Goal: Transaction & Acquisition: Purchase product/service

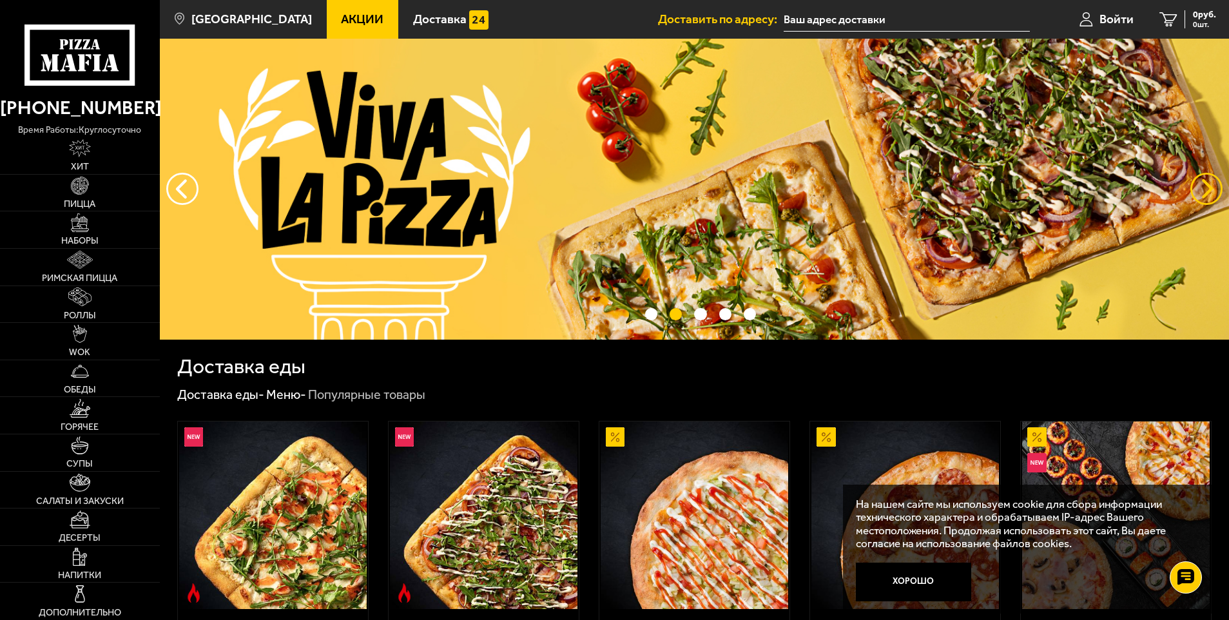
click at [1201, 185] on button "предыдущий" at bounding box center [1206, 189] width 32 height 32
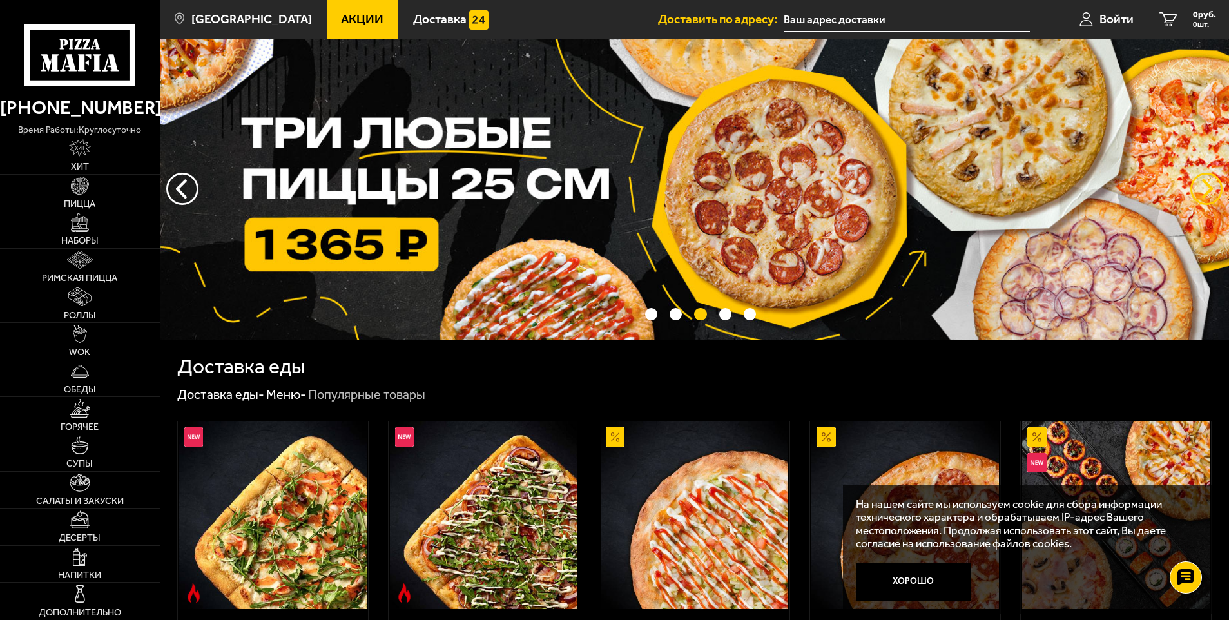
click at [1201, 185] on button "предыдущий" at bounding box center [1206, 189] width 32 height 32
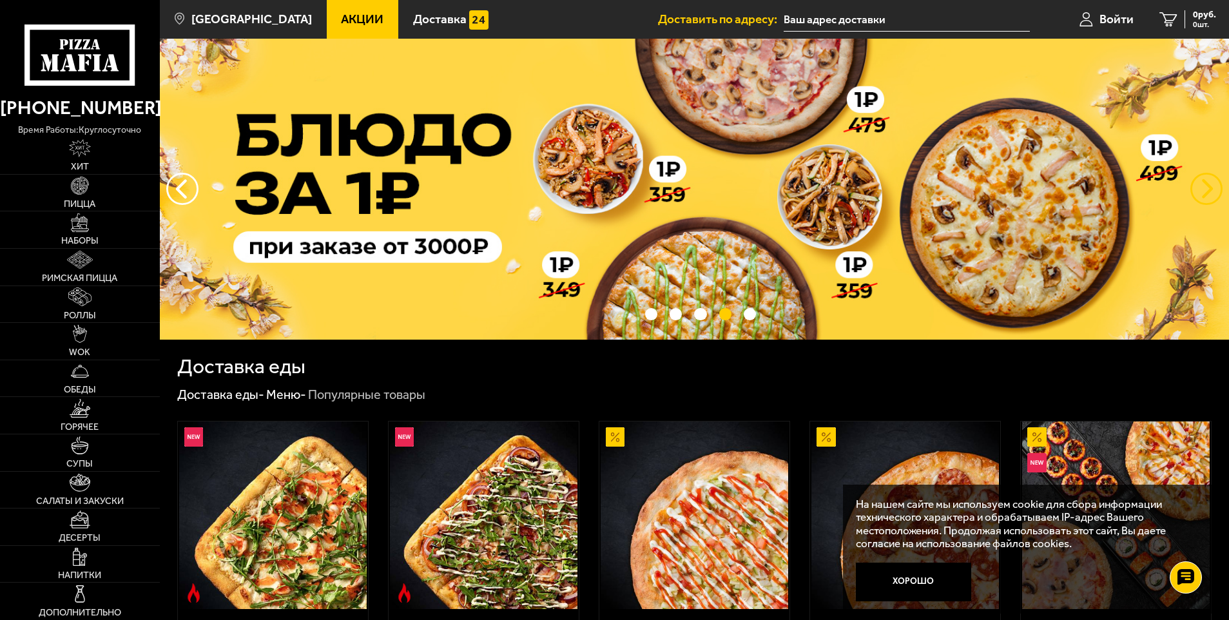
click at [1201, 185] on button "предыдущий" at bounding box center [1206, 189] width 32 height 32
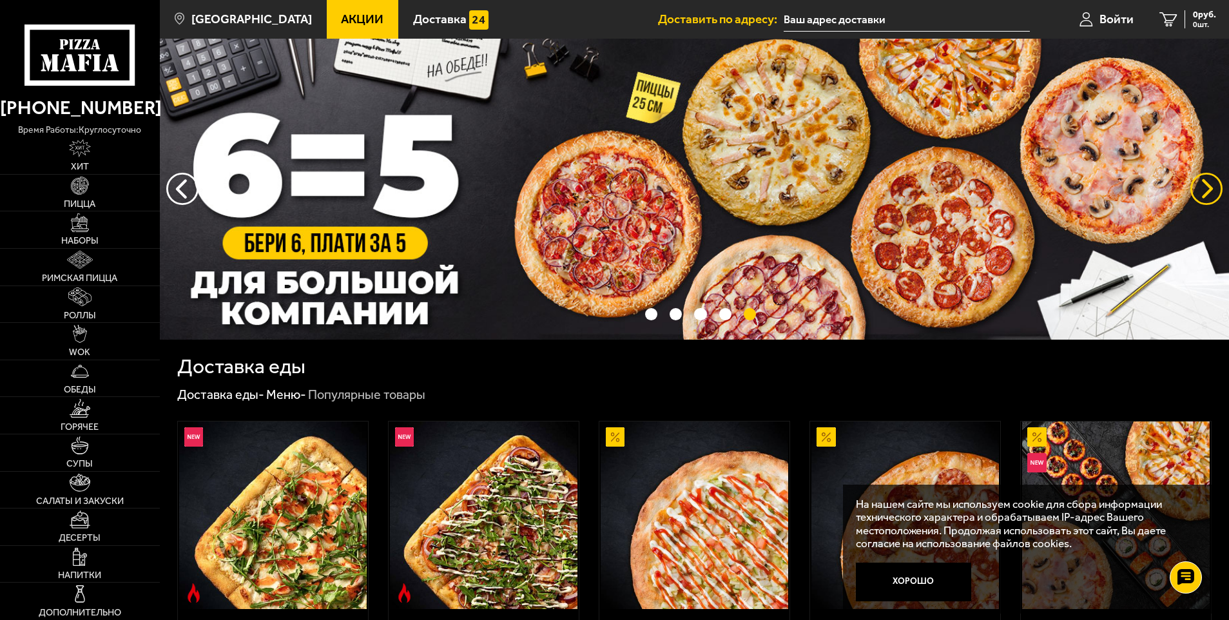
click at [1201, 185] on button "предыдущий" at bounding box center [1206, 189] width 32 height 32
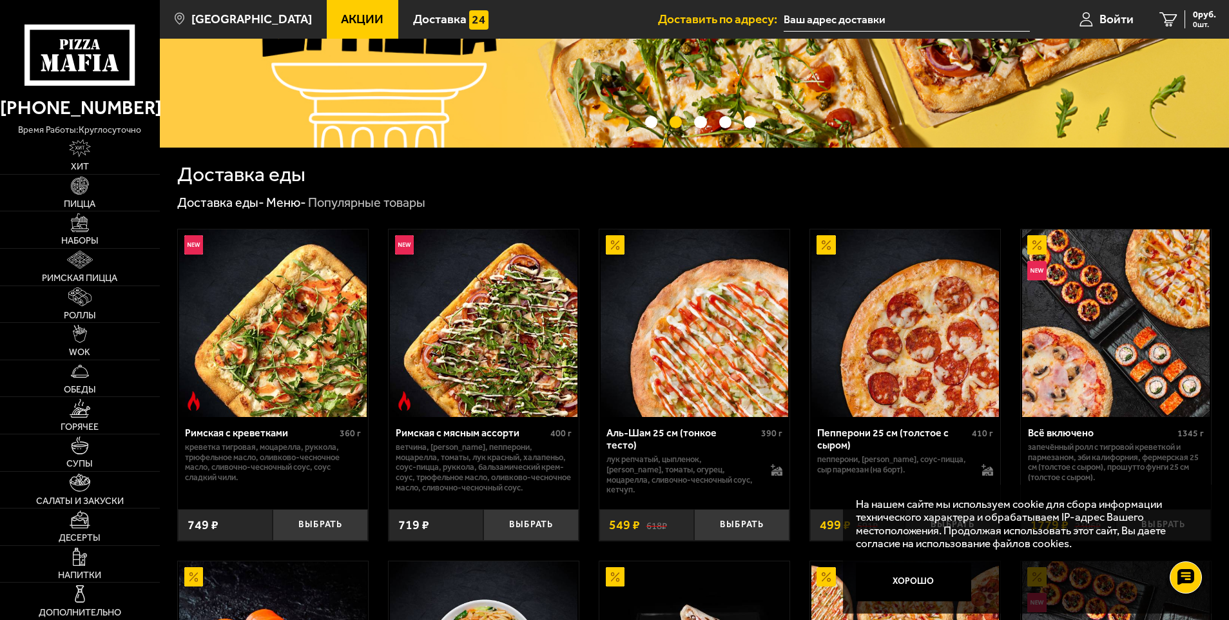
scroll to position [64, 0]
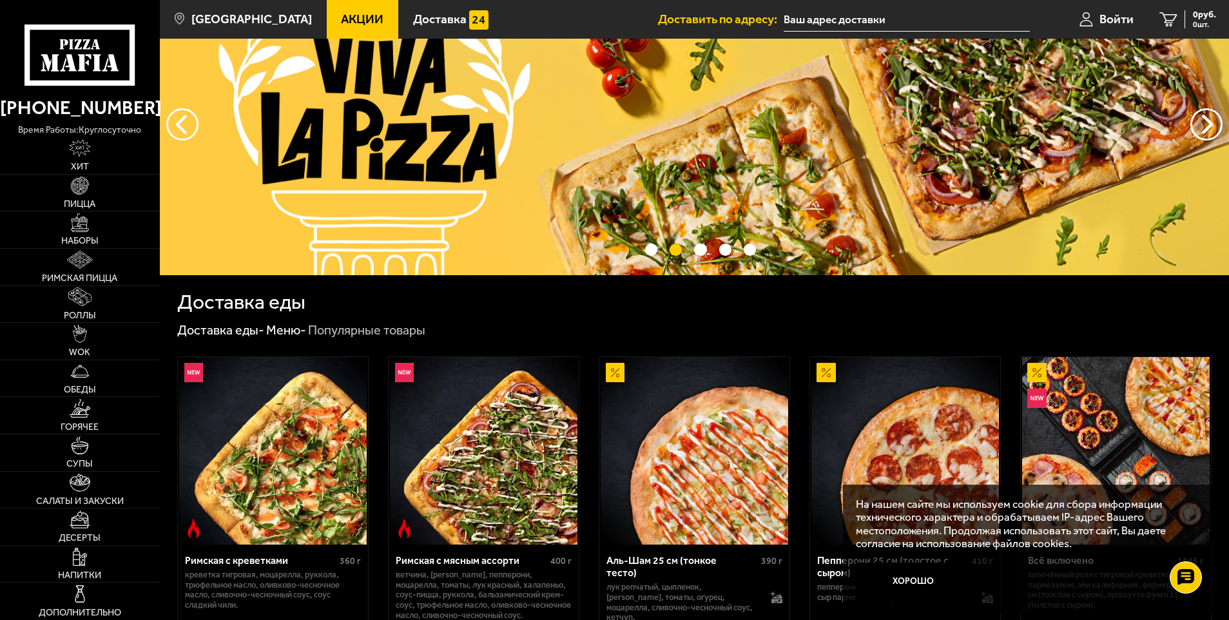
click at [341, 21] on span "Акции" at bounding box center [362, 19] width 43 height 12
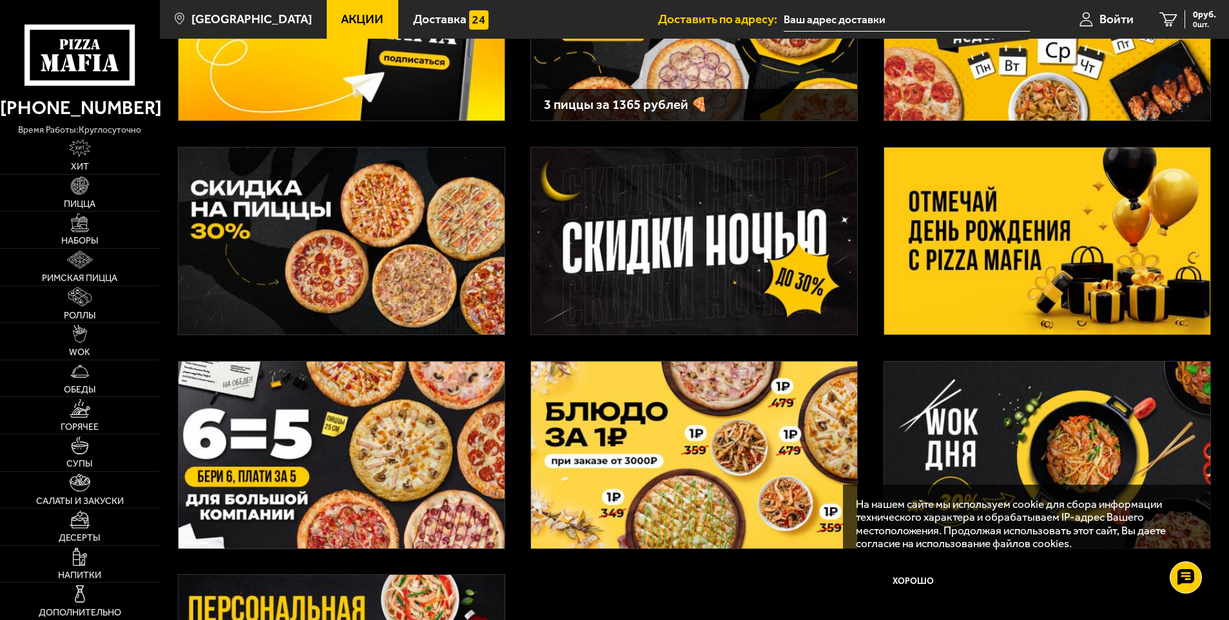
scroll to position [193, 0]
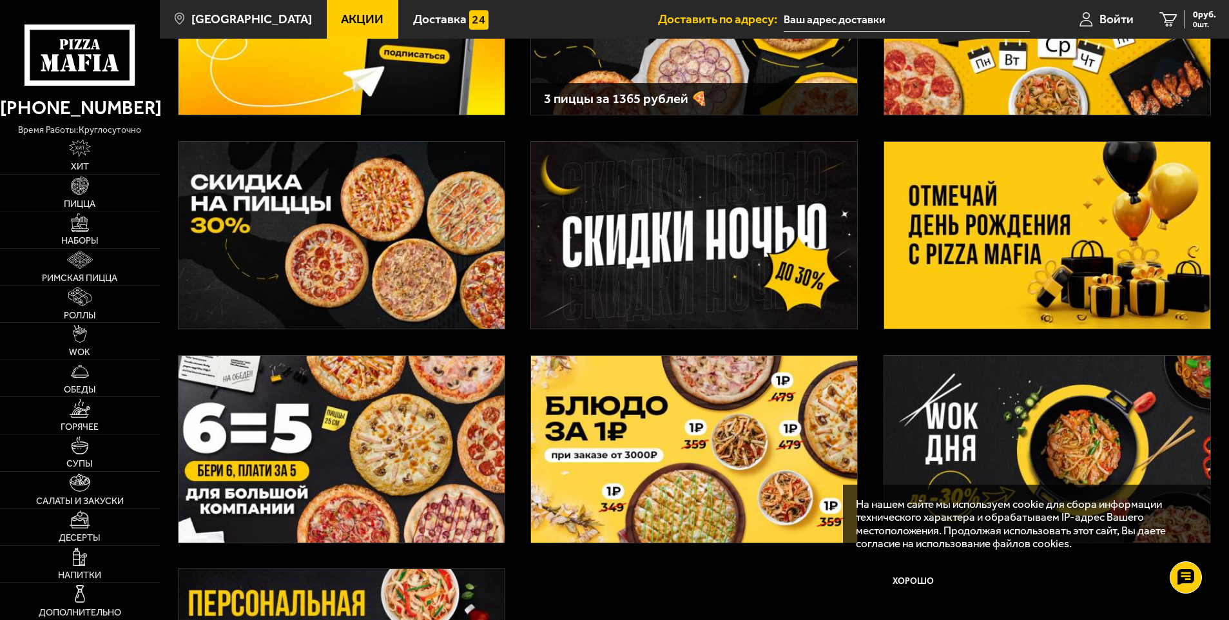
click at [756, 279] on img at bounding box center [694, 235] width 326 height 187
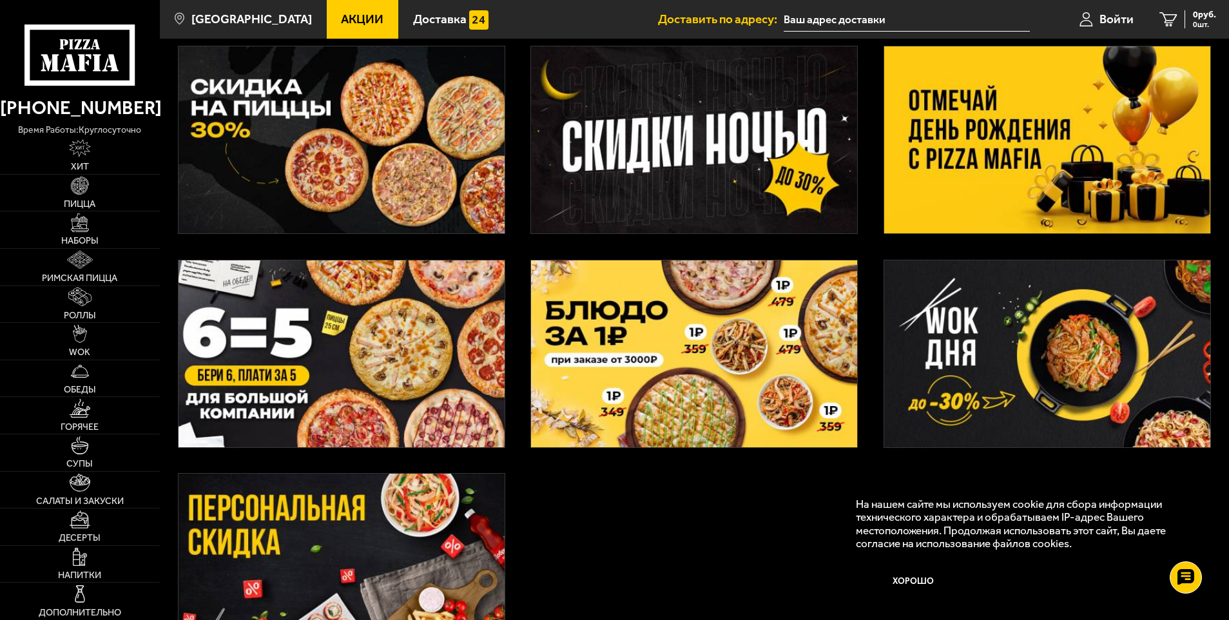
scroll to position [261, 0]
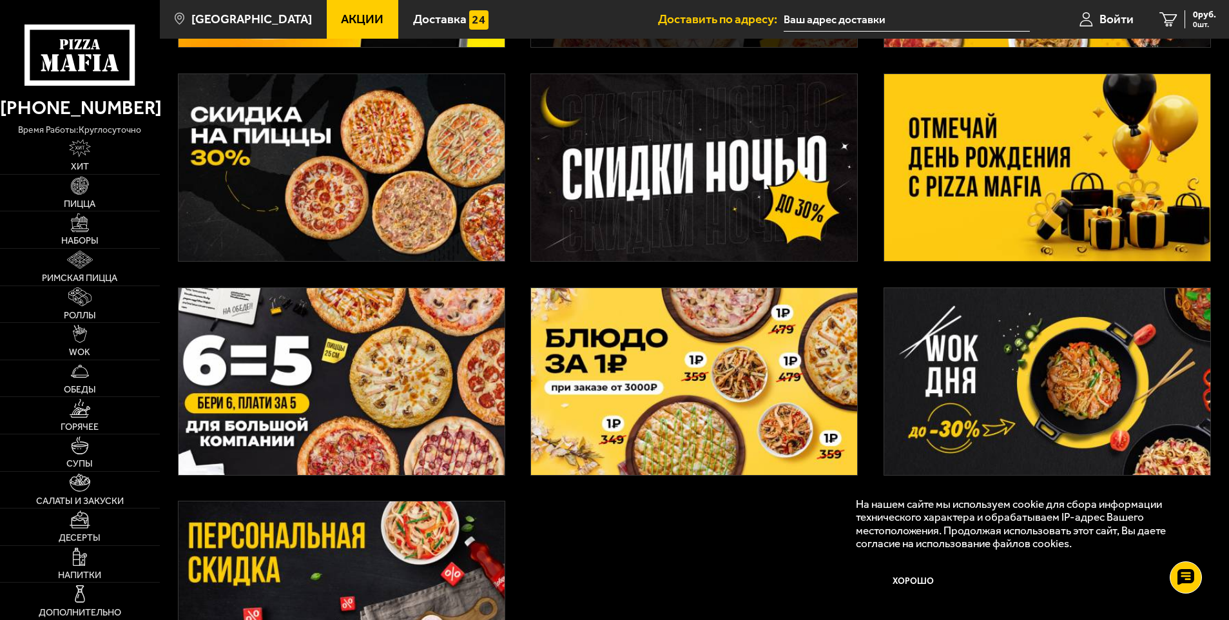
click at [404, 413] on img at bounding box center [341, 381] width 326 height 187
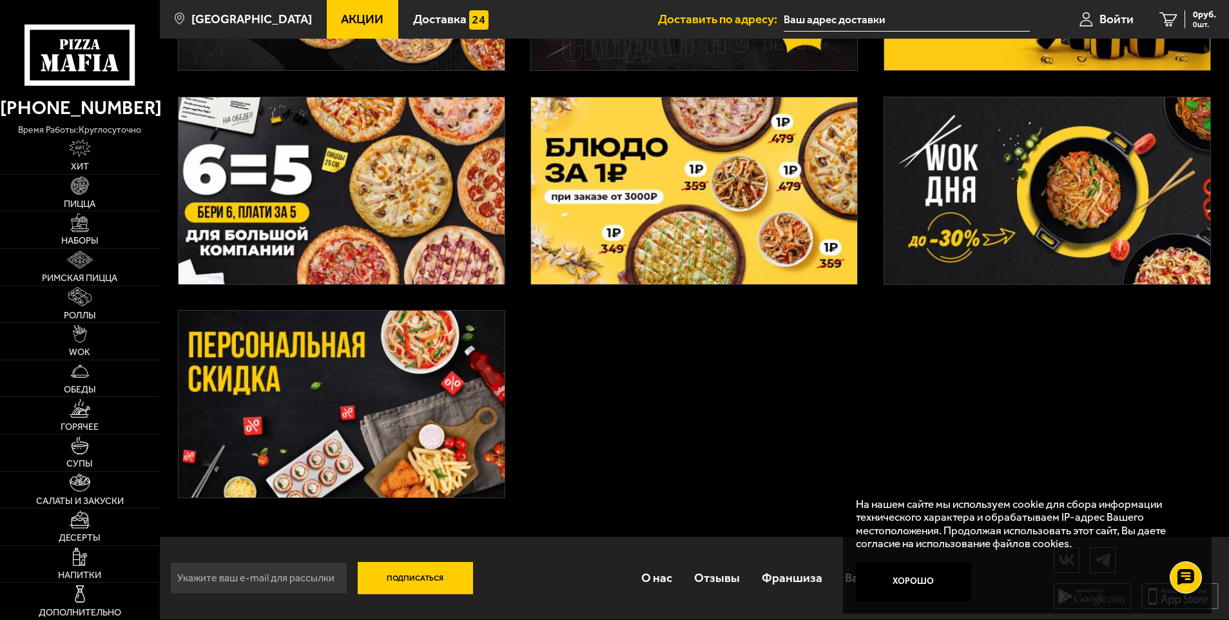
scroll to position [454, 0]
click at [90, 387] on span "Обеды" at bounding box center [80, 389] width 32 height 9
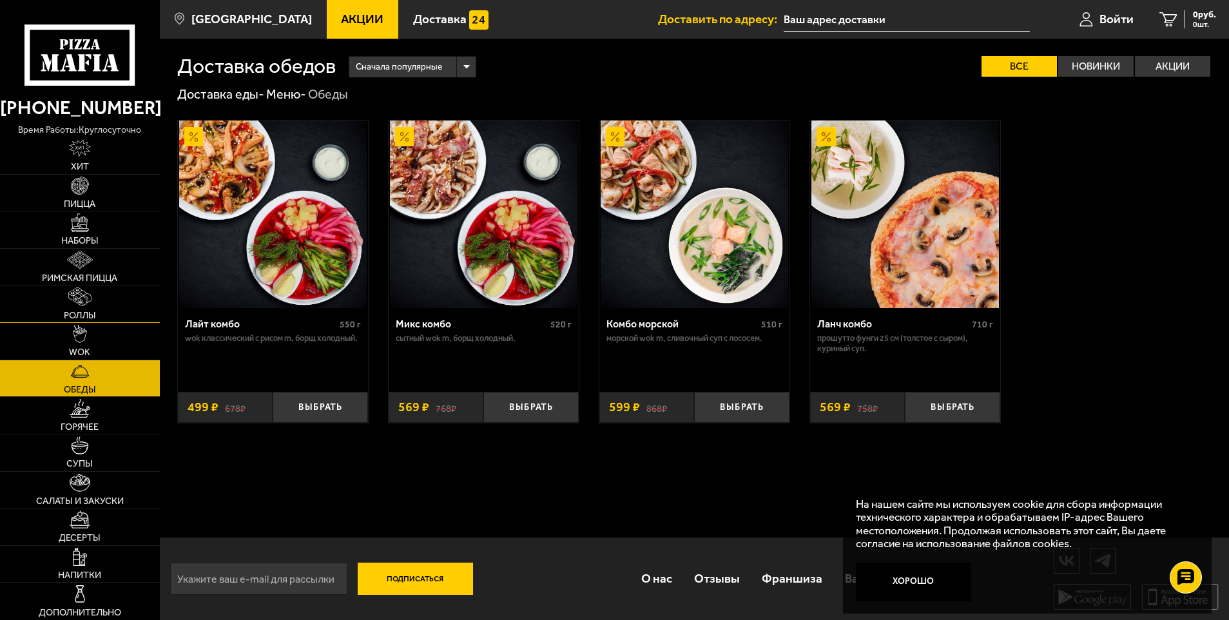
click at [86, 313] on span "Роллы" at bounding box center [80, 315] width 32 height 9
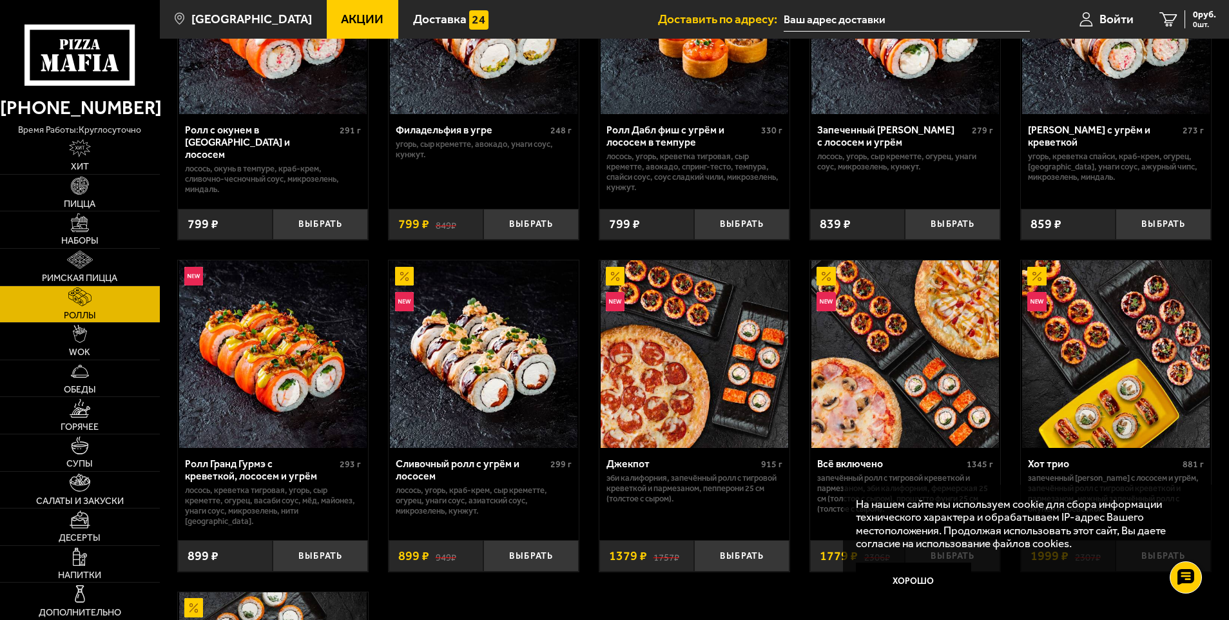
scroll to position [515, 0]
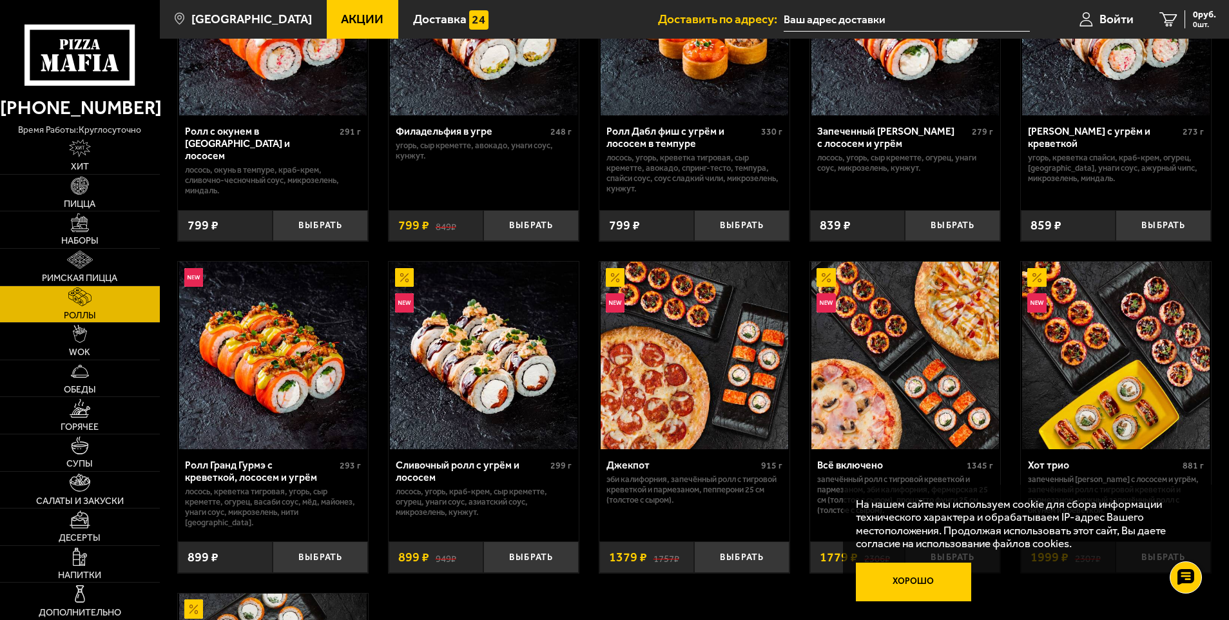
click at [919, 584] on button "Хорошо" at bounding box center [913, 581] width 115 height 39
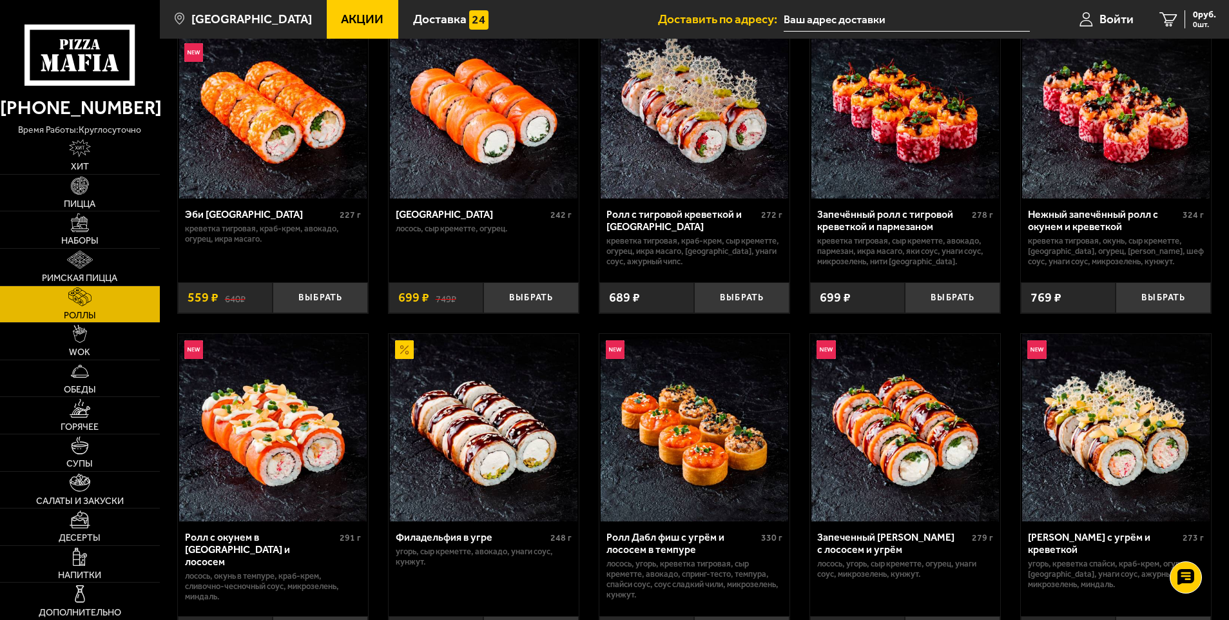
scroll to position [0, 0]
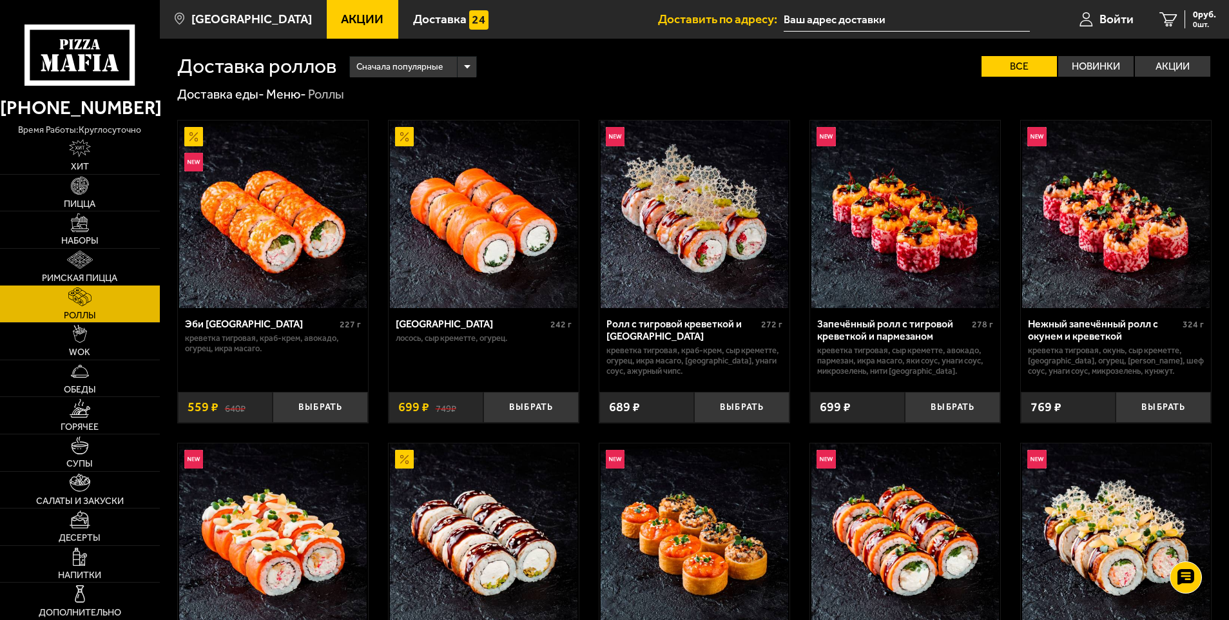
click at [91, 271] on link "Римская пицца" at bounding box center [80, 267] width 160 height 37
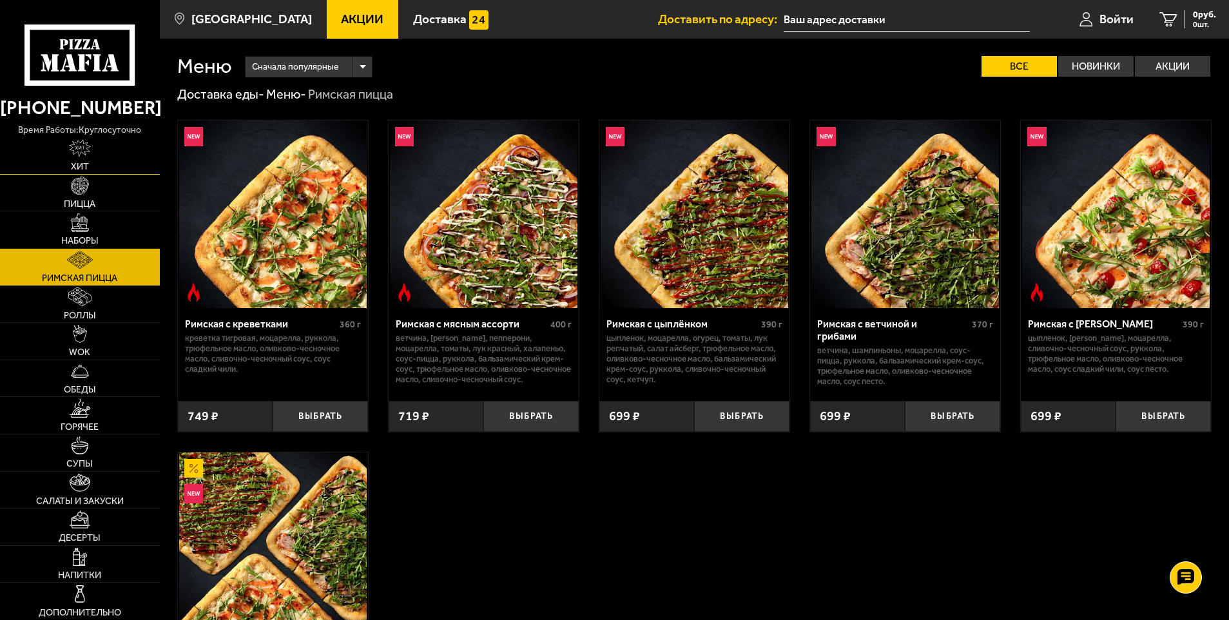
click at [88, 162] on span "Хит" at bounding box center [80, 166] width 18 height 9
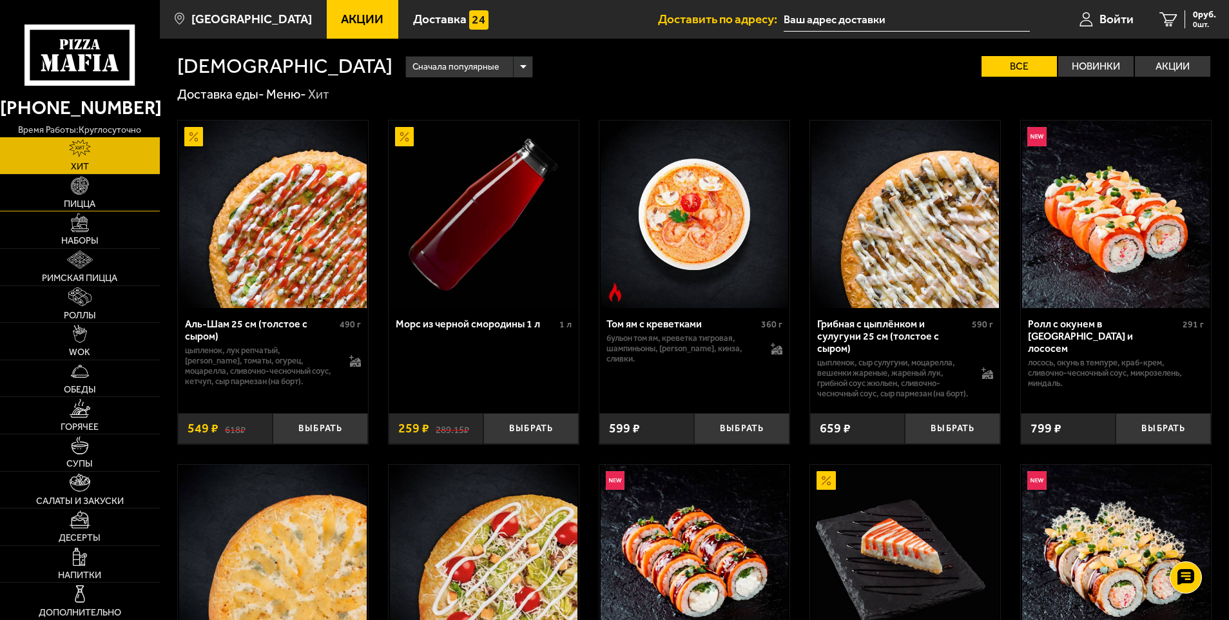
click at [85, 195] on link "Пицца" at bounding box center [80, 193] width 160 height 37
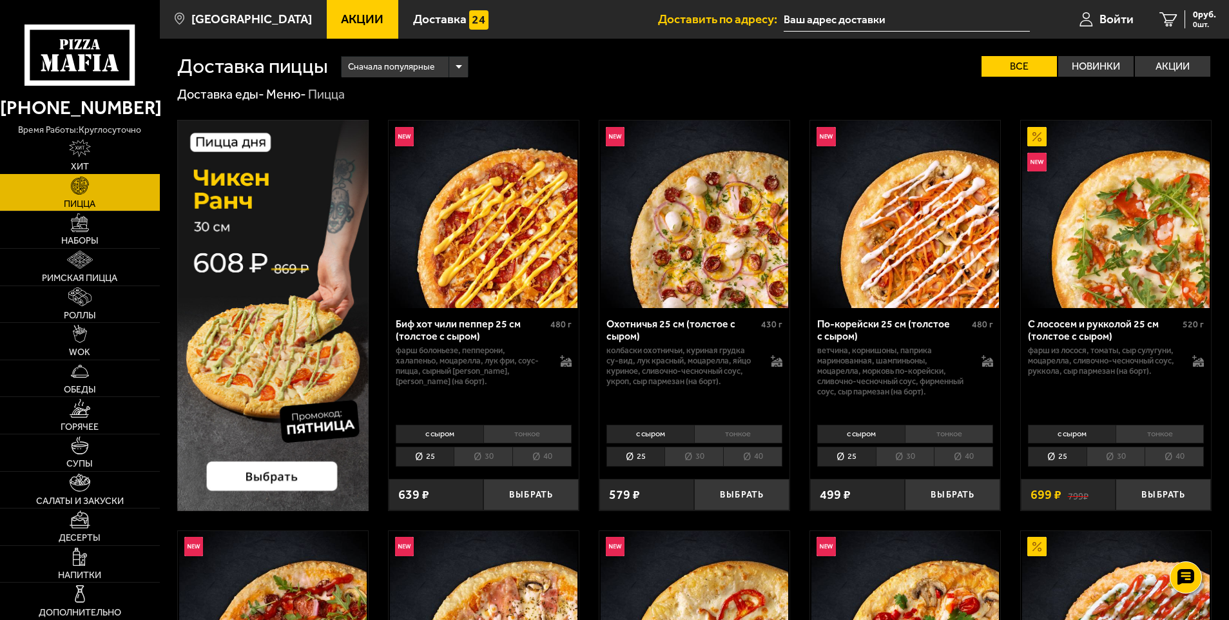
click at [89, 160] on link "Хит" at bounding box center [80, 155] width 160 height 37
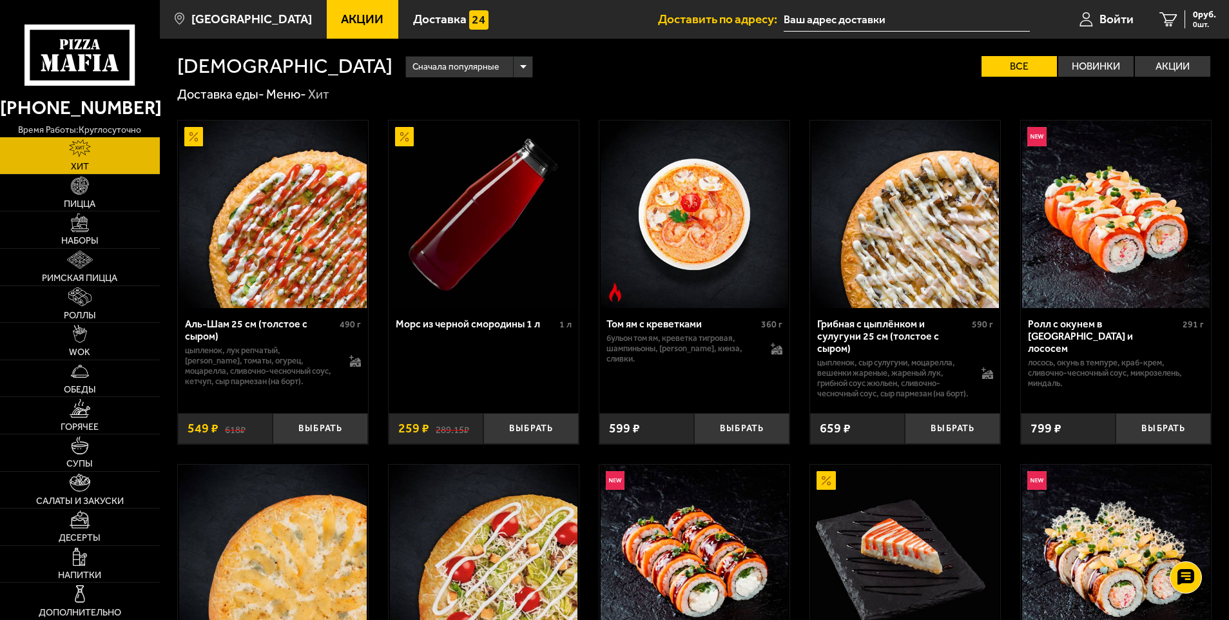
click at [358, 24] on span "Акции" at bounding box center [362, 19] width 43 height 12
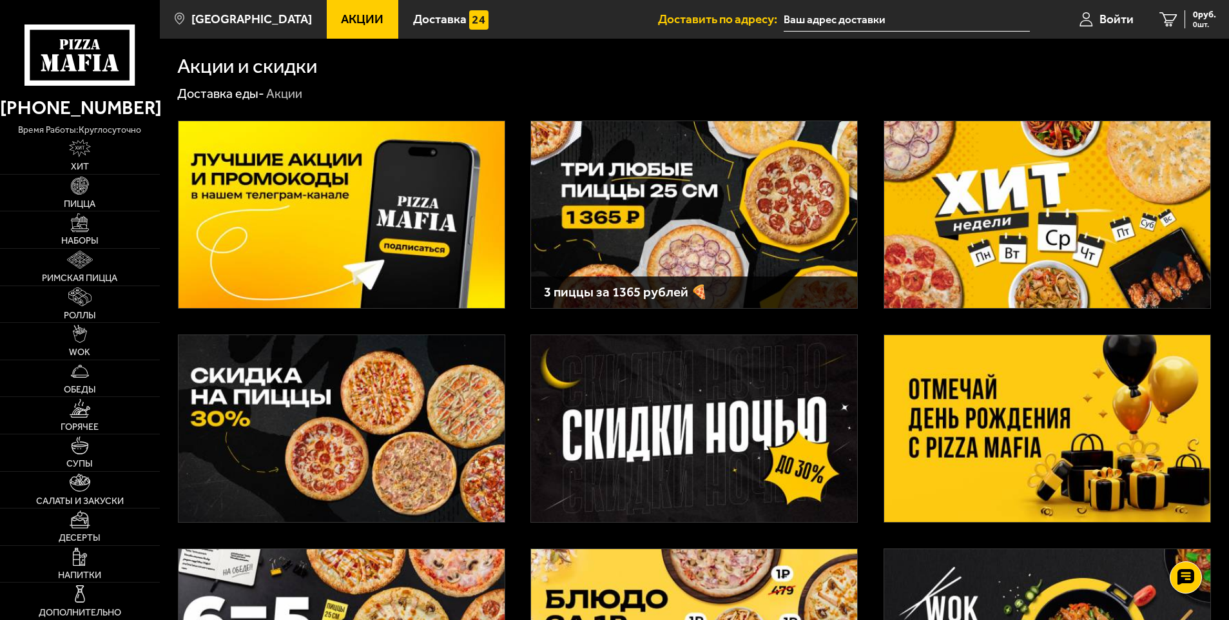
click at [685, 207] on img at bounding box center [694, 214] width 326 height 187
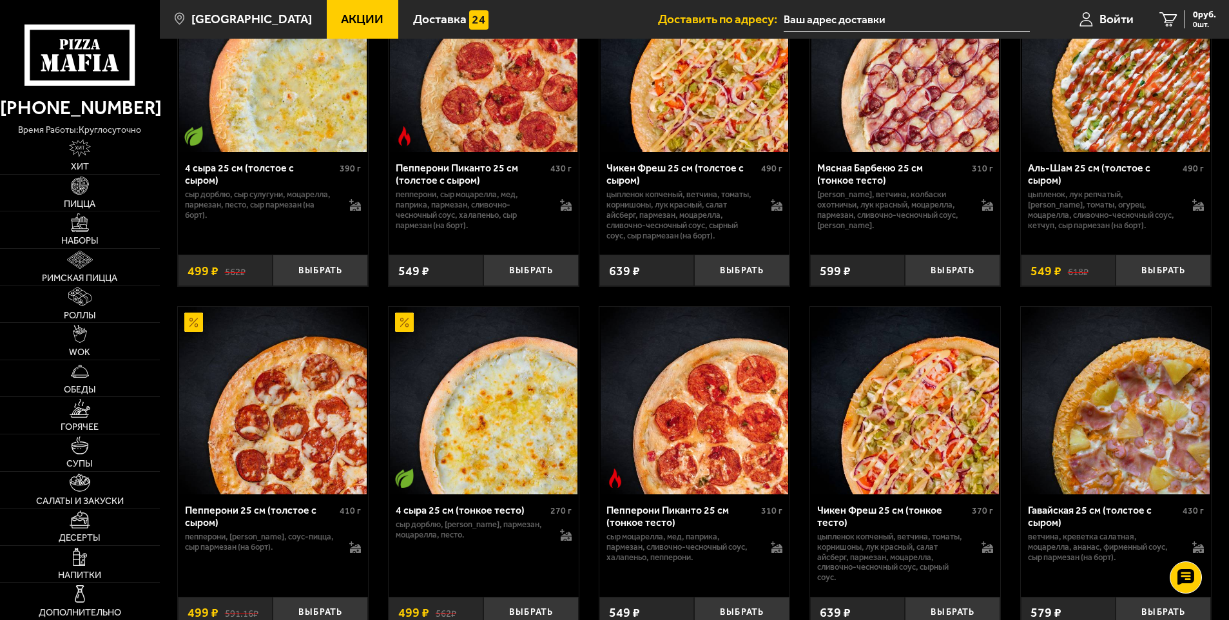
scroll to position [1160, 0]
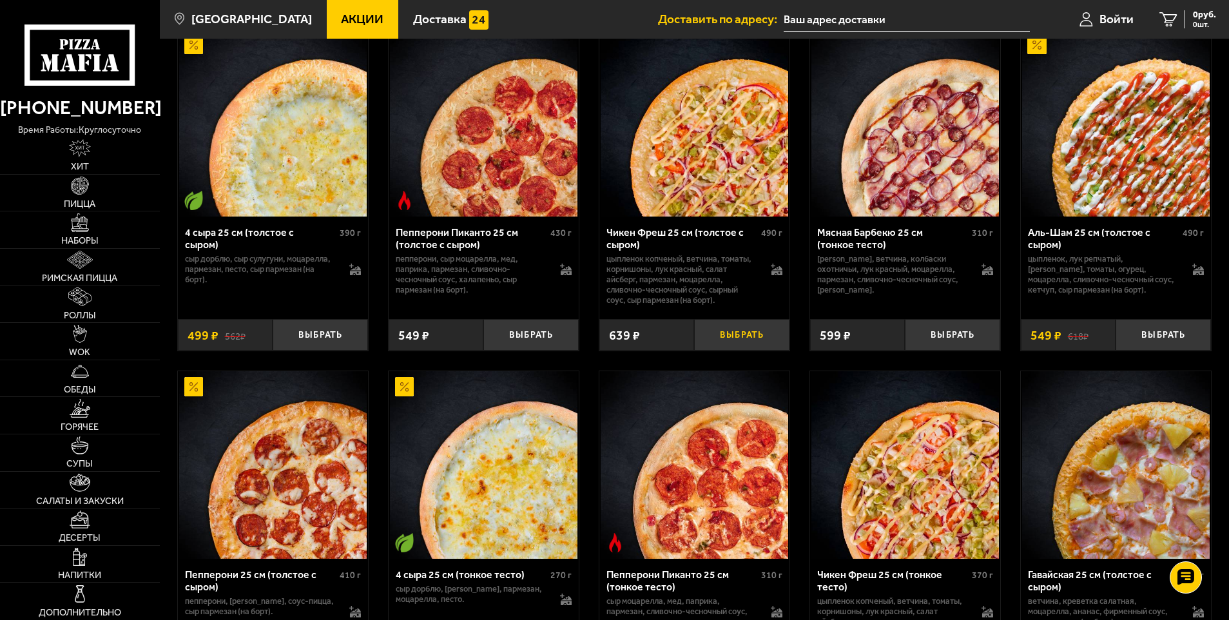
click at [736, 346] on button "Выбрать" at bounding box center [741, 335] width 95 height 32
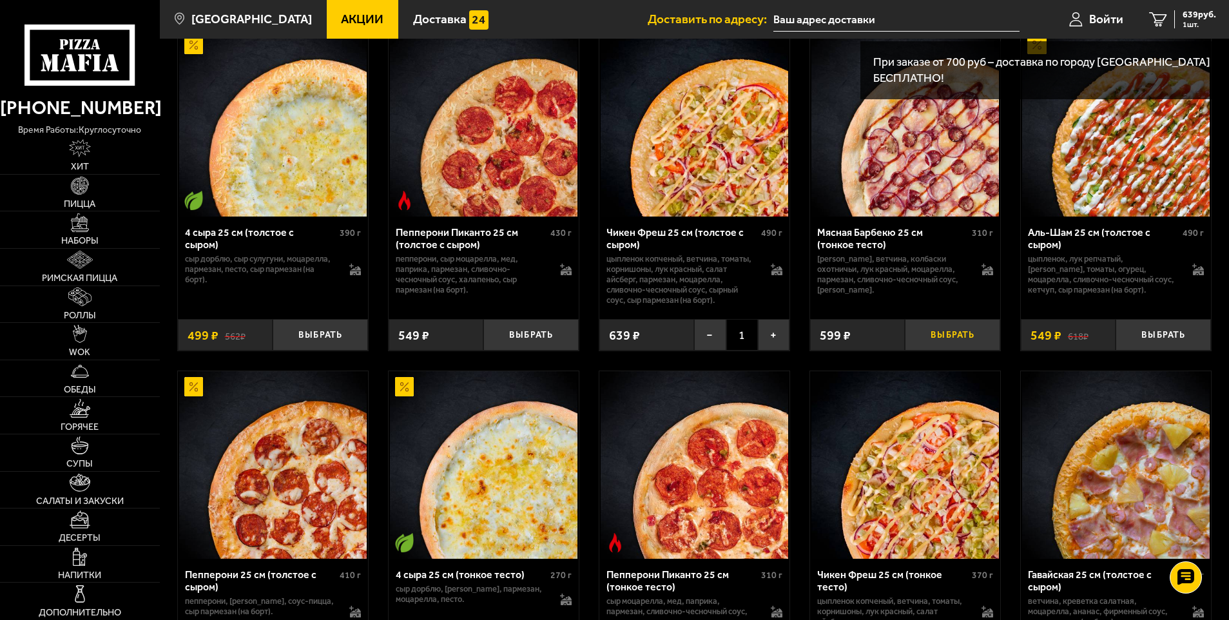
click at [953, 341] on button "Выбрать" at bounding box center [951, 335] width 95 height 32
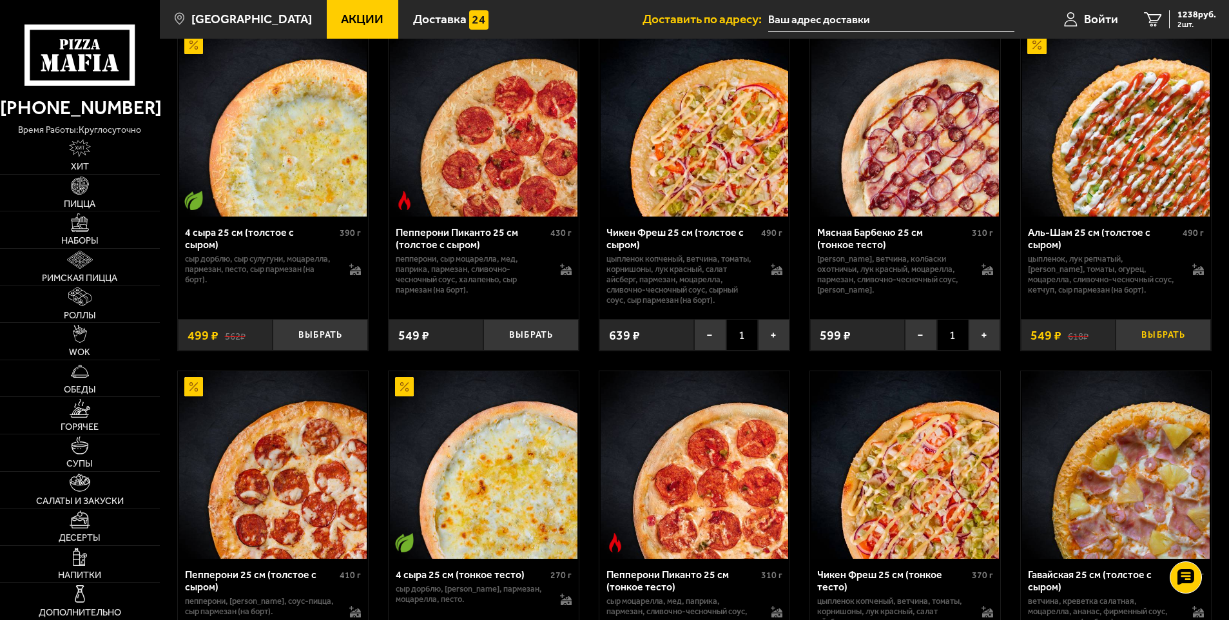
click at [1184, 347] on button "Выбрать" at bounding box center [1162, 335] width 95 height 32
click at [1187, 15] on span "1365 руб." at bounding box center [1196, 14] width 39 height 9
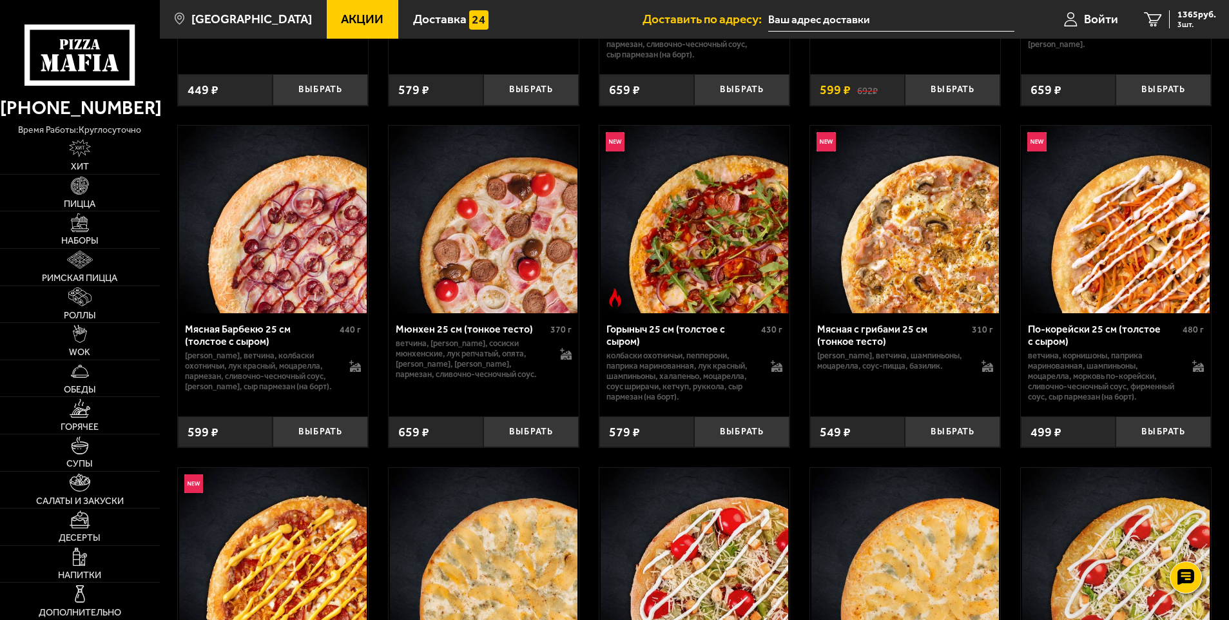
scroll to position [4435, 0]
